Goal: Task Accomplishment & Management: Use online tool/utility

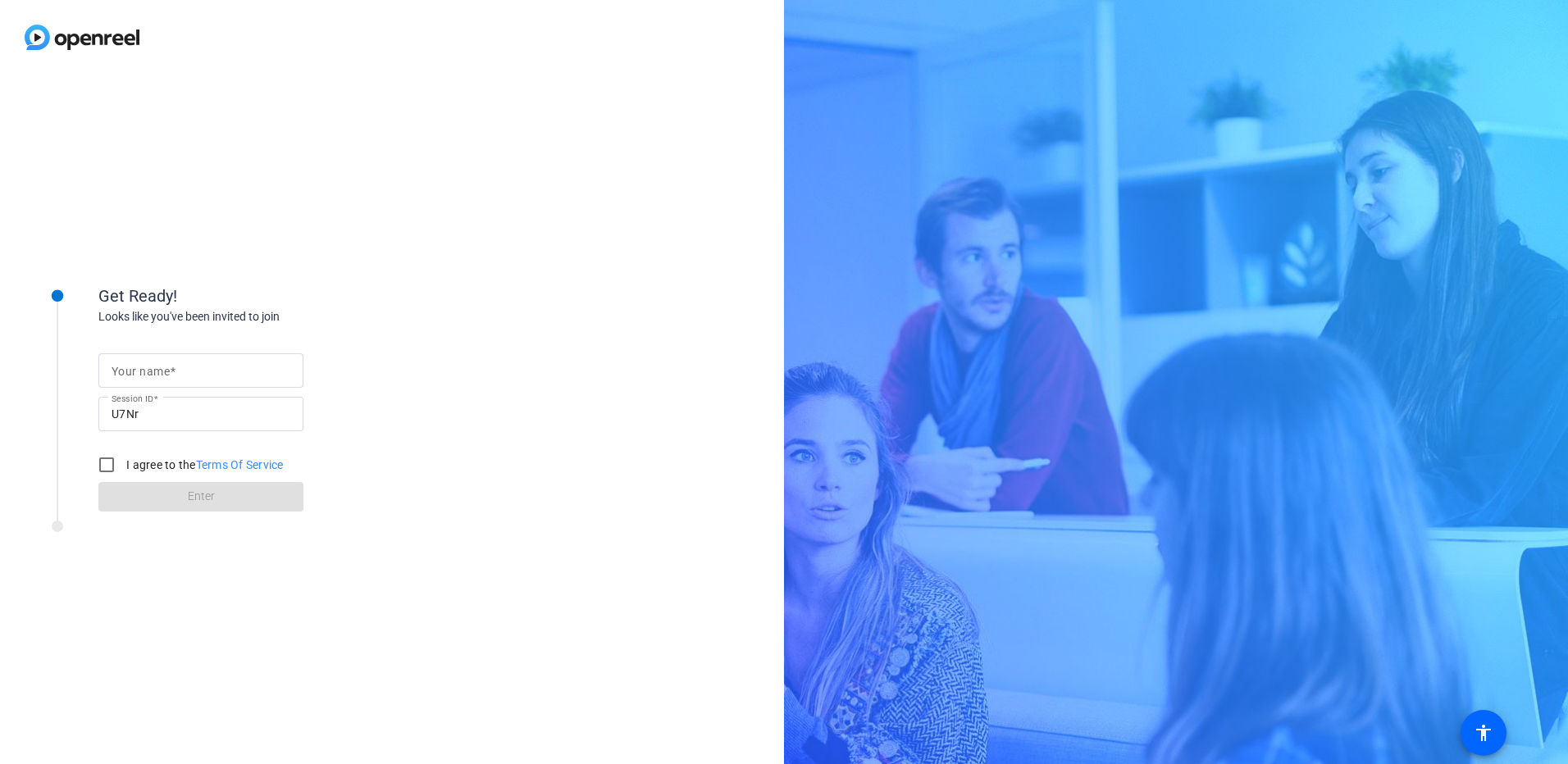
click at [184, 371] on input "Your name" at bounding box center [201, 370] width 178 height 20
type input "[PERSON_NAME]"
click at [102, 459] on input "I agree to the Terms Of Service" at bounding box center [107, 464] width 32 height 32
checkbox input "true"
click at [159, 498] on span at bounding box center [201, 497] width 205 height 39
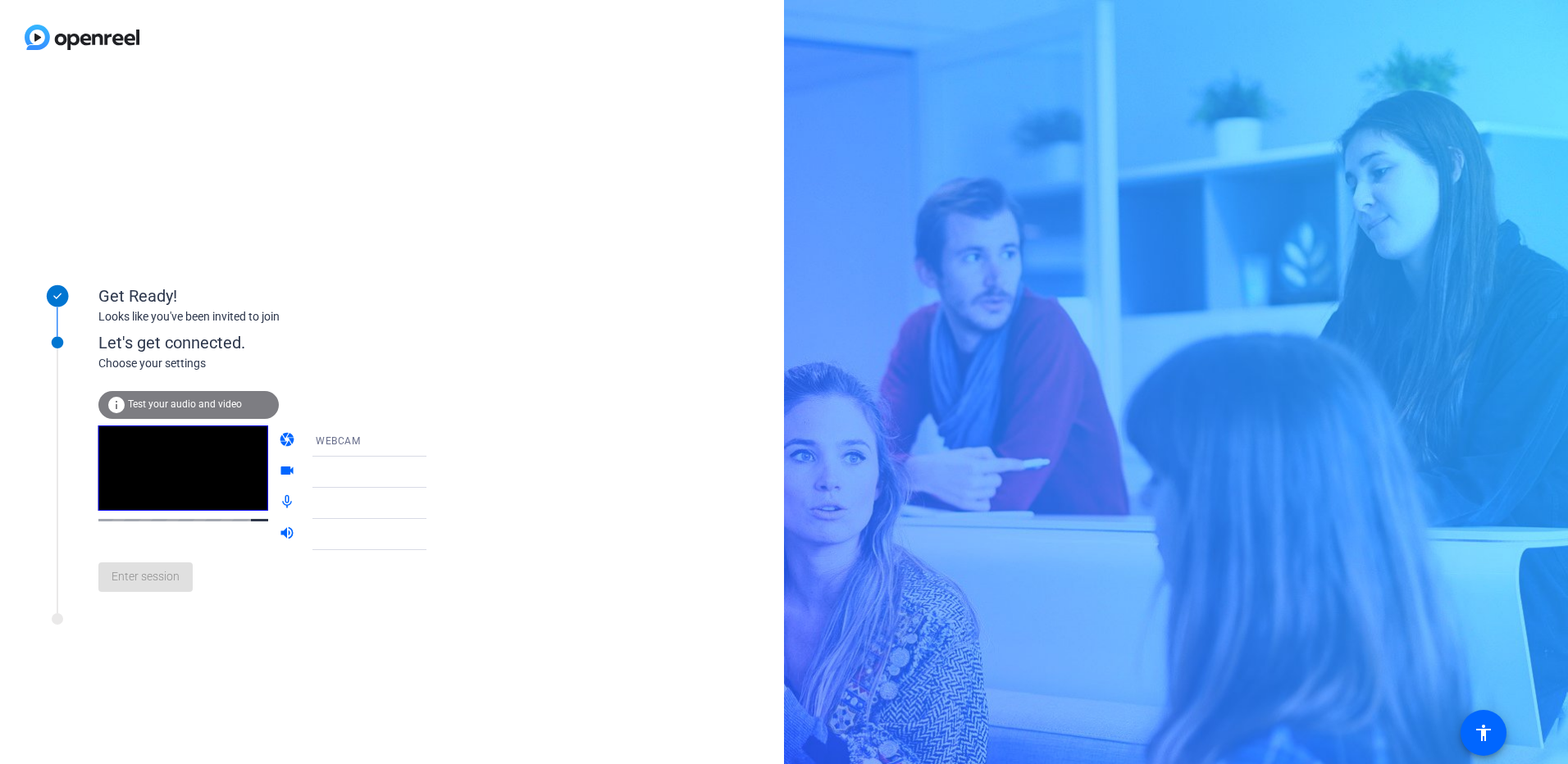
click at [439, 441] on icon at bounding box center [443, 441] width 9 height 4
click at [326, 499] on span "DESKTOP" at bounding box center [316, 505] width 46 height 20
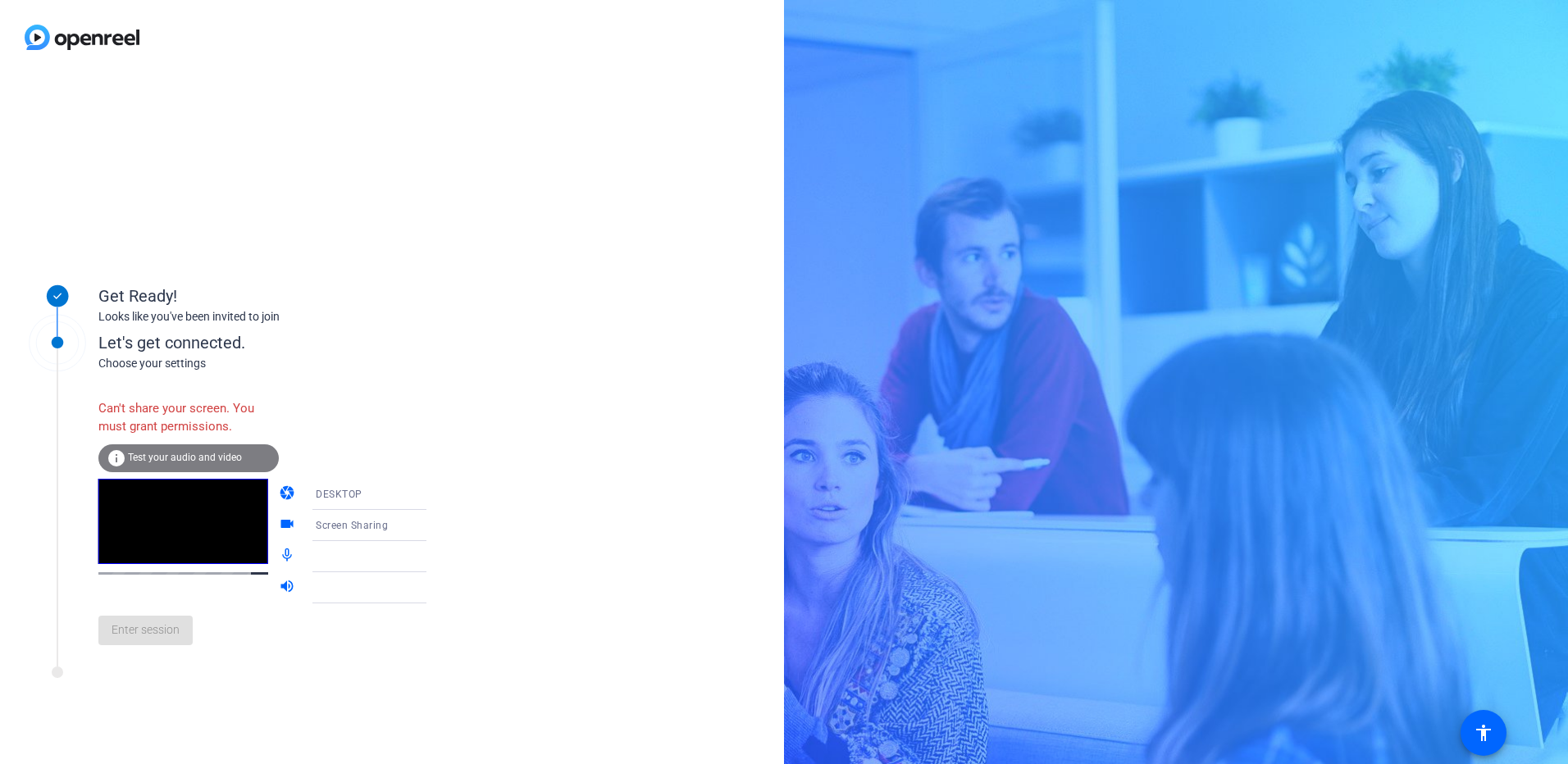
click at [348, 491] on div "DESKTOP" at bounding box center [377, 493] width 122 height 20
click at [363, 557] on mat-option "DESKTOP" at bounding box center [356, 559] width 140 height 32
click at [354, 490] on div "DESKTOP" at bounding box center [377, 493] width 122 height 20
click at [344, 522] on mat-option "WEBCAM" at bounding box center [356, 526] width 140 height 32
click at [557, 512] on div "Get Ready! Looks like you've been invited to join Let's get connected. Choose y…" at bounding box center [392, 418] width 784 height 689
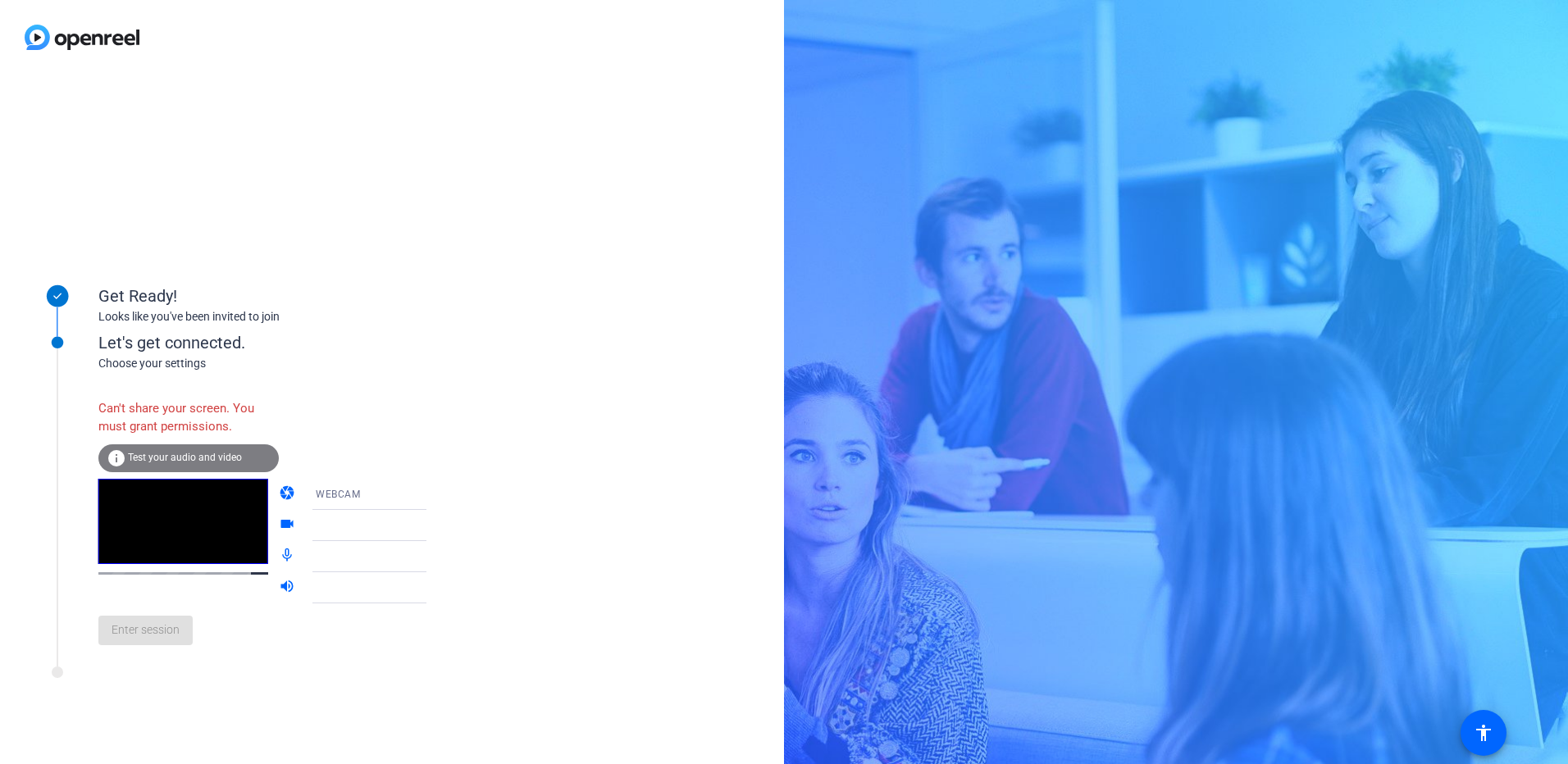
click at [385, 522] on div at bounding box center [377, 525] width 122 height 20
click at [433, 524] on icon at bounding box center [442, 525] width 20 height 20
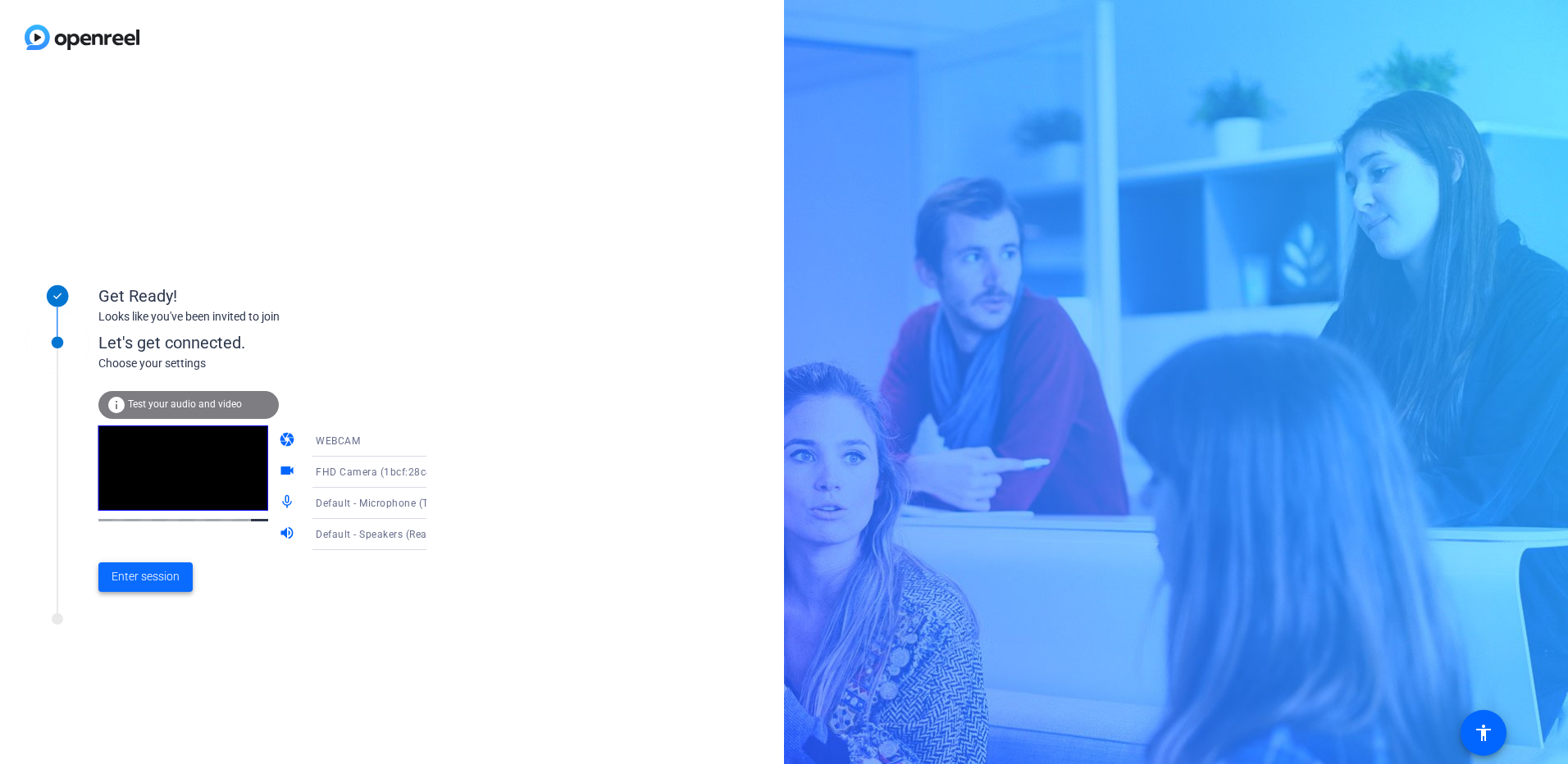
click at [173, 574] on span "Enter session" at bounding box center [146, 576] width 68 height 17
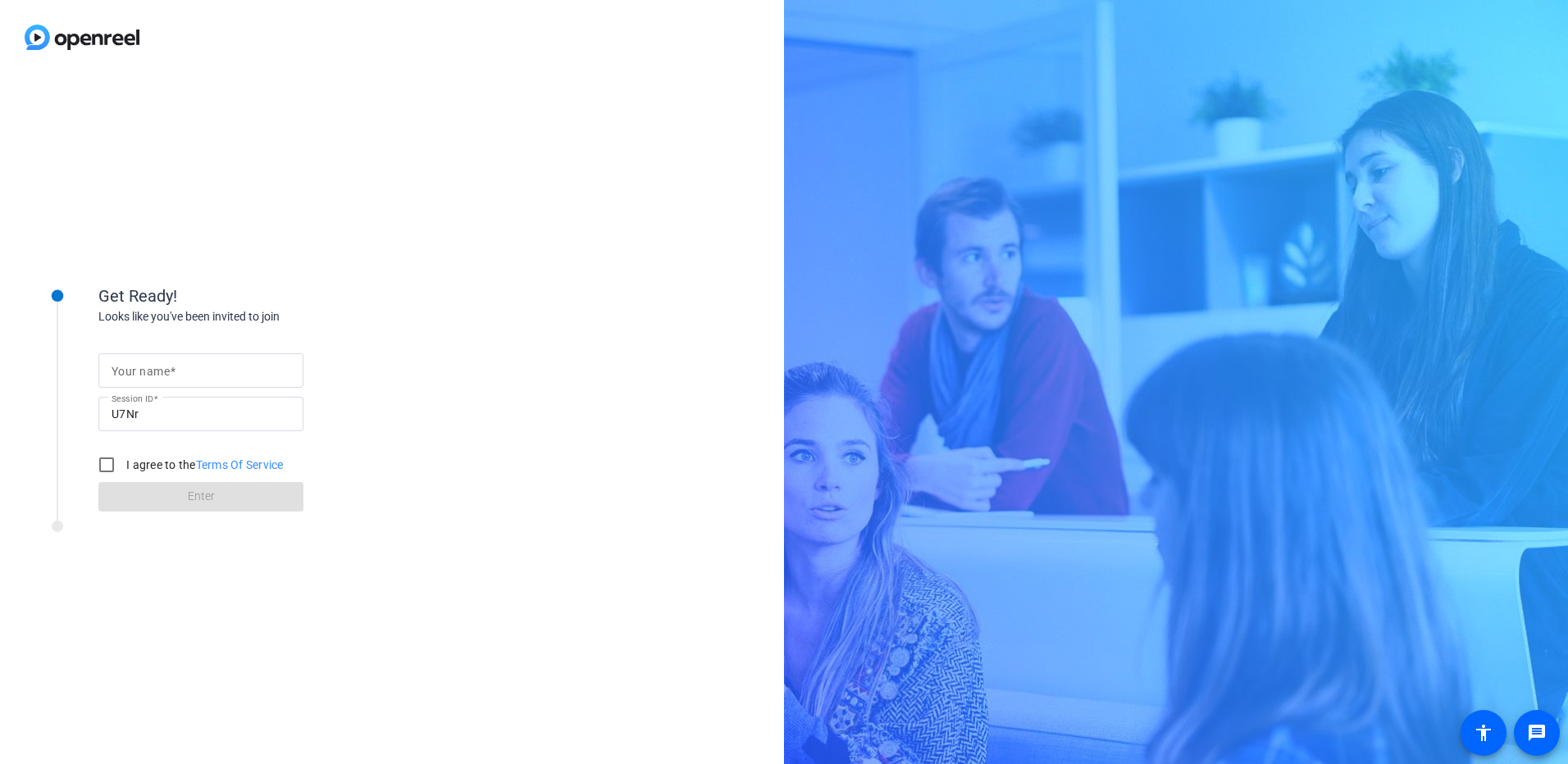
click at [214, 377] on input "Your name" at bounding box center [201, 370] width 178 height 20
type input "[PERSON_NAME]"
click at [112, 466] on input "I agree to the Terms Of Service" at bounding box center [107, 464] width 32 height 32
checkbox input "true"
click at [137, 498] on span at bounding box center [201, 497] width 205 height 39
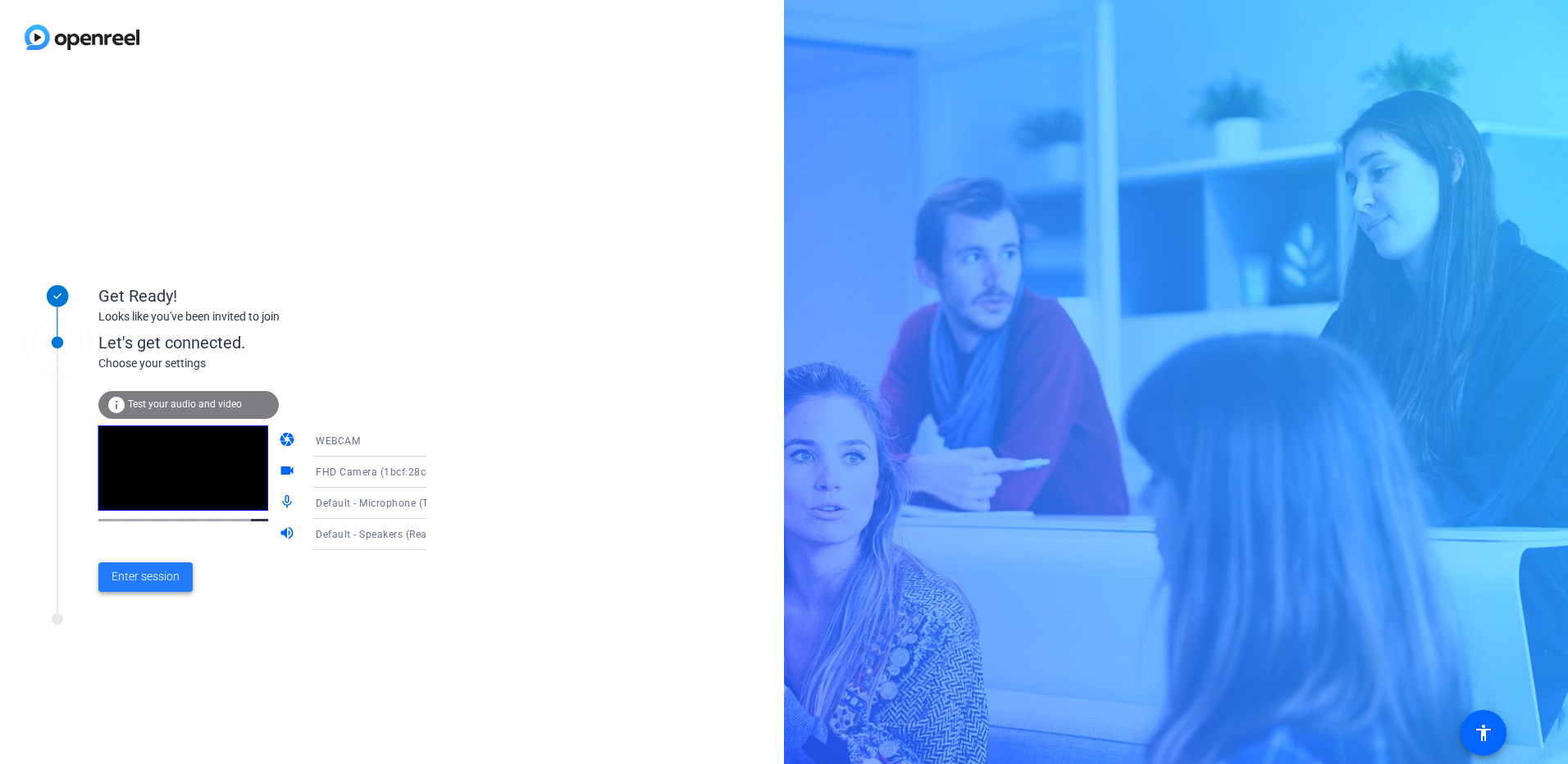
click at [153, 580] on span "Enter session" at bounding box center [146, 576] width 68 height 17
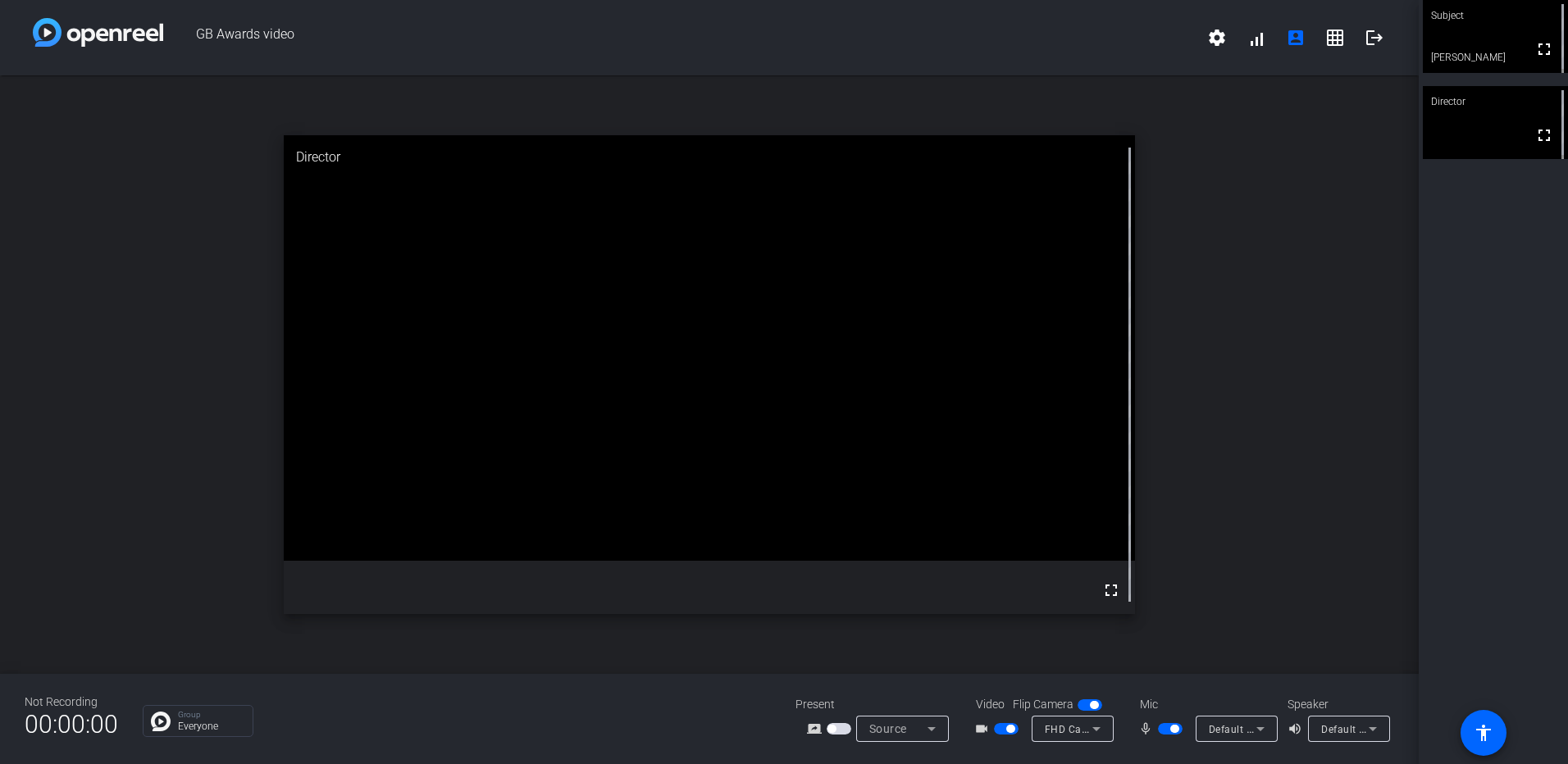
click at [1220, 720] on div "Default - Microphone (Targus Audio) (17e9:6028)" at bounding box center [1232, 729] width 48 height 20
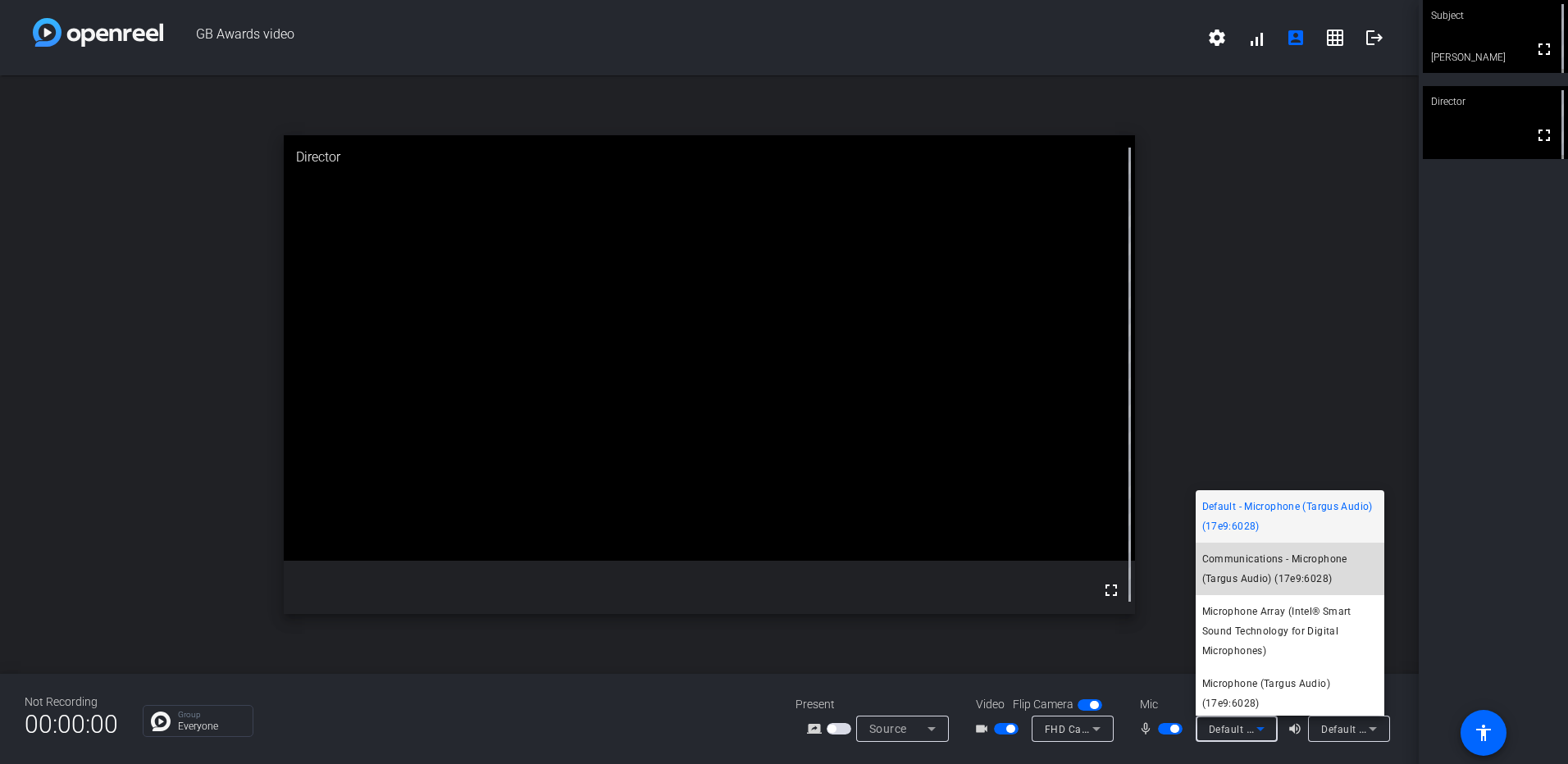
click at [1310, 572] on span "Communications - Microphone (Targus Audio) (17e9:6028)" at bounding box center [1290, 569] width 175 height 39
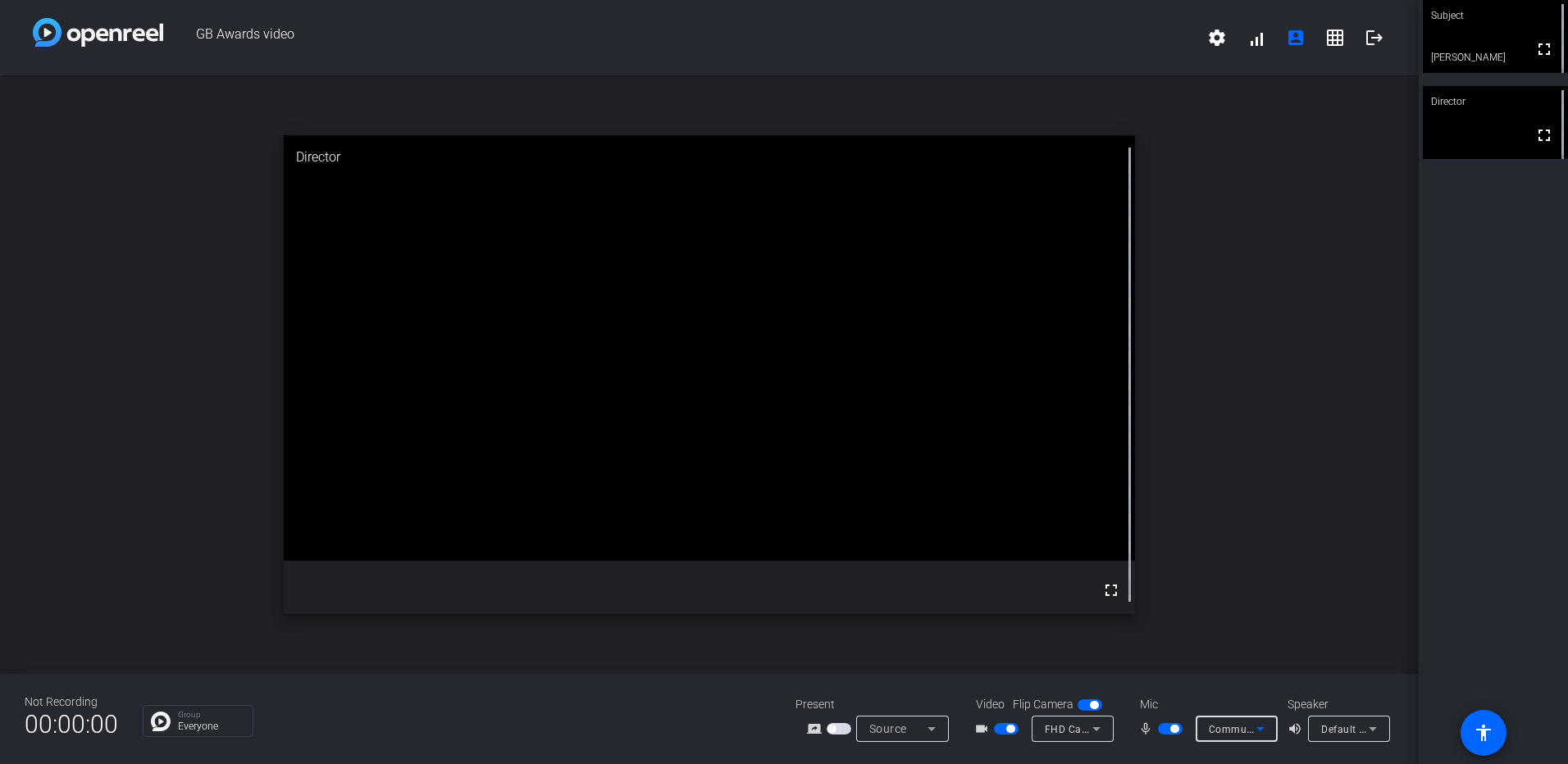
click at [1220, 738] on div "Communications - Microphone (Targus Audio) (17e9:6028)" at bounding box center [1232, 729] width 48 height 20
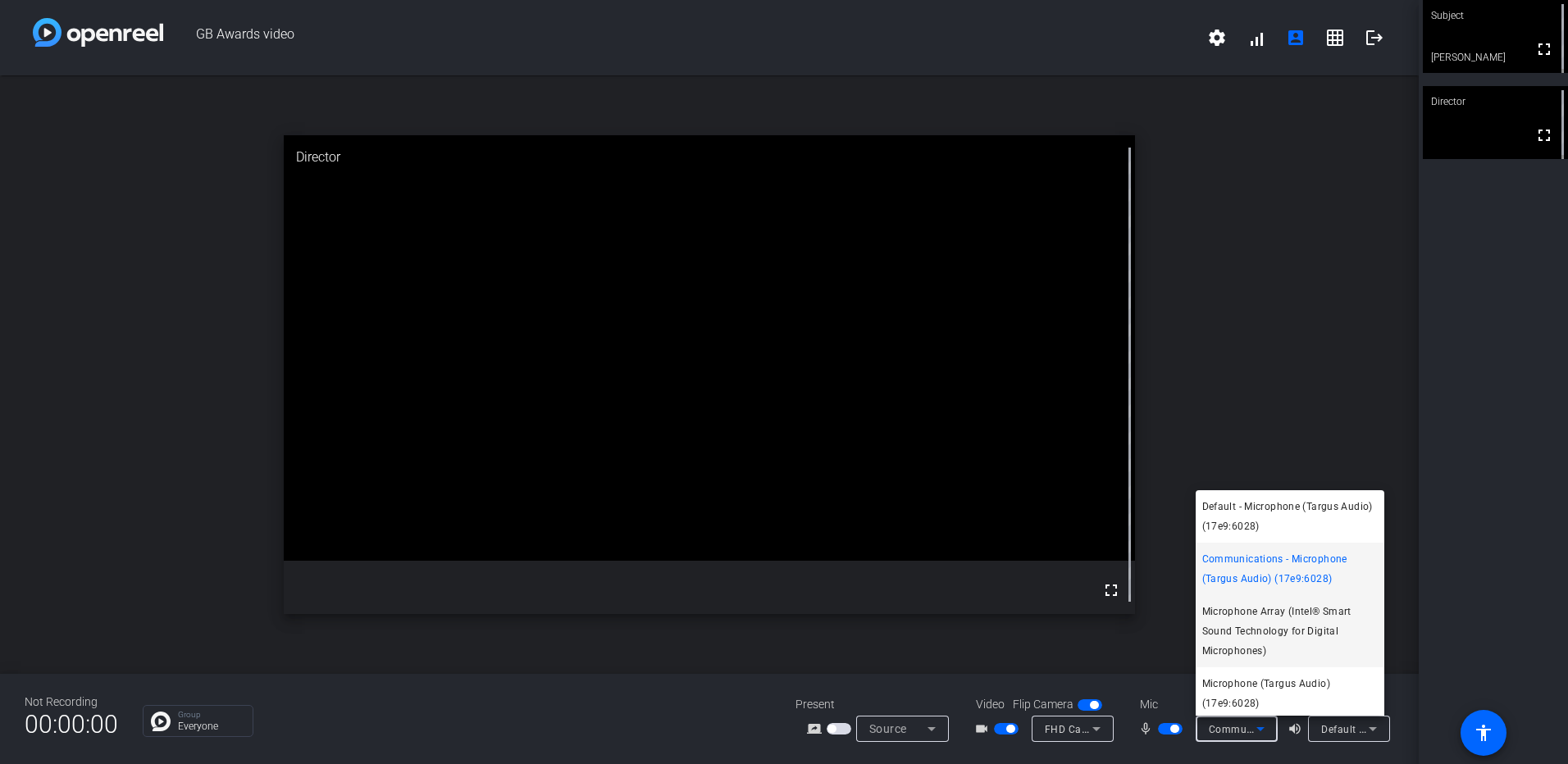
click at [1241, 614] on span "Microphone Array (Intel® Smart Sound Technology for Digital Microphones)" at bounding box center [1290, 631] width 175 height 59
